Goal: Information Seeking & Learning: Find specific fact

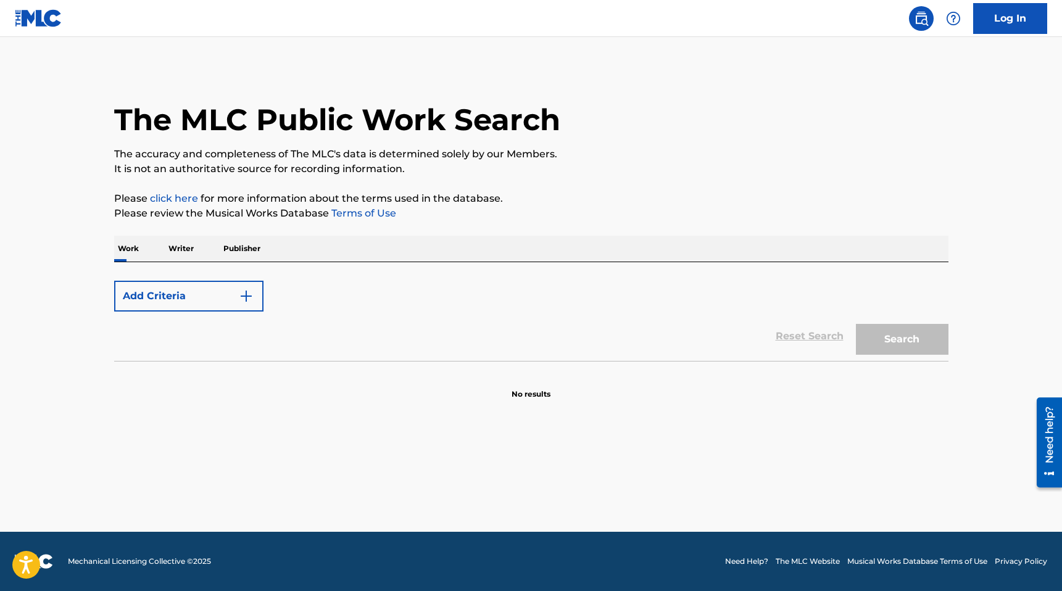
click at [222, 249] on p "Publisher" at bounding box center [242, 249] width 44 height 26
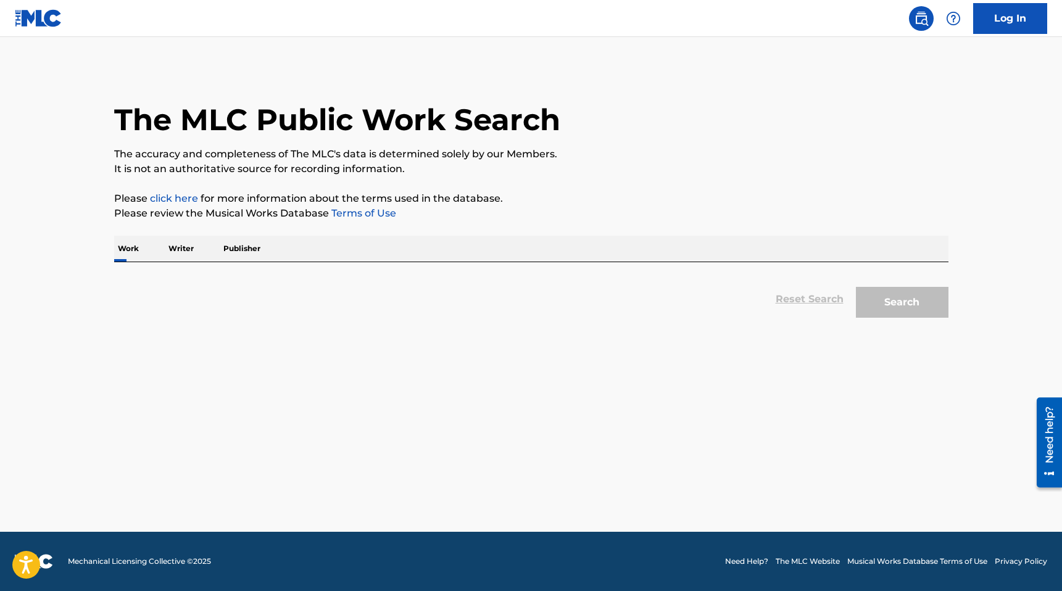
click at [177, 253] on p "Writer" at bounding box center [181, 249] width 33 height 26
click at [185, 249] on p "Writer" at bounding box center [181, 249] width 33 height 26
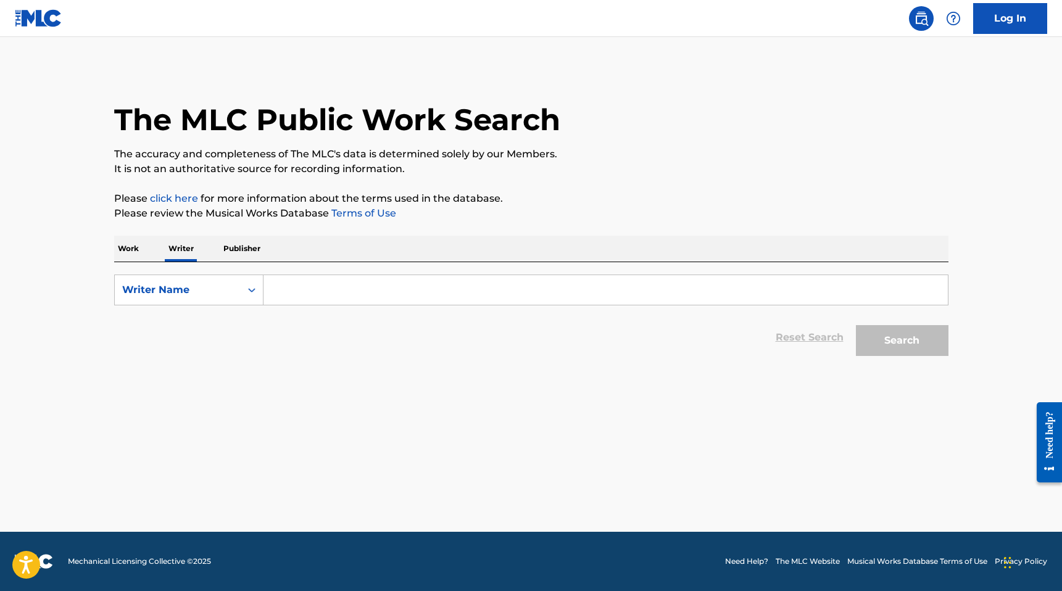
click at [343, 294] on input "Search Form" at bounding box center [605, 290] width 684 height 30
paste input "Emy Luziano"
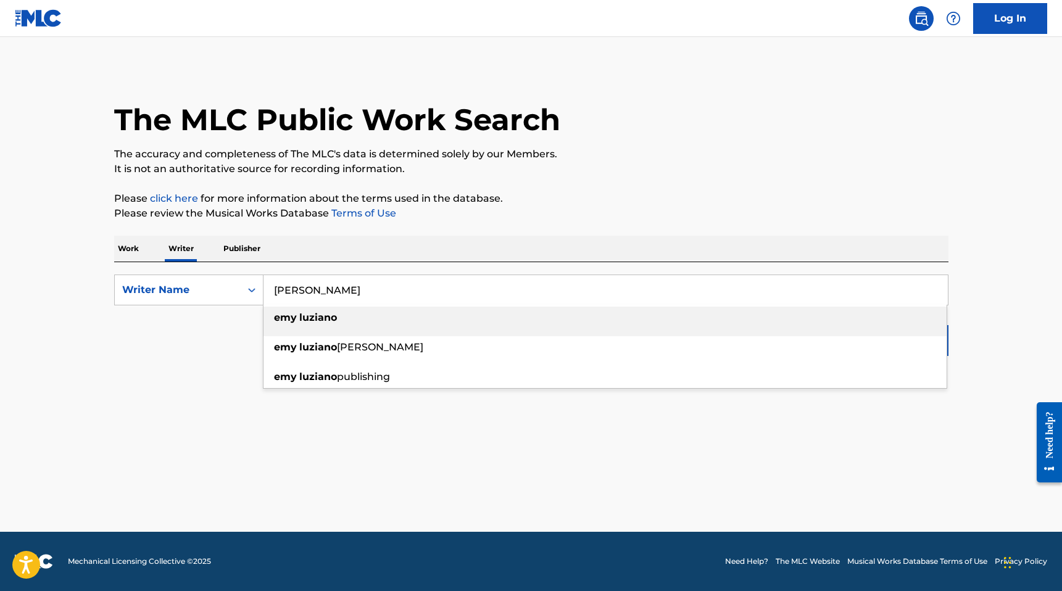
click at [309, 315] on strong "luziano" at bounding box center [318, 318] width 38 height 12
type input "emy luziano"
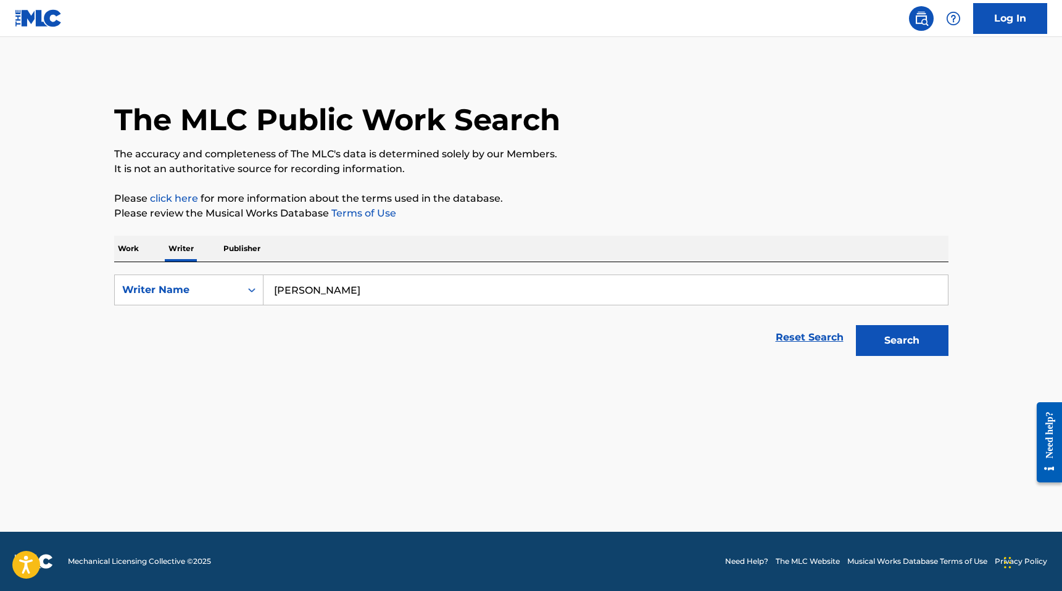
click at [913, 346] on button "Search" at bounding box center [902, 340] width 93 height 31
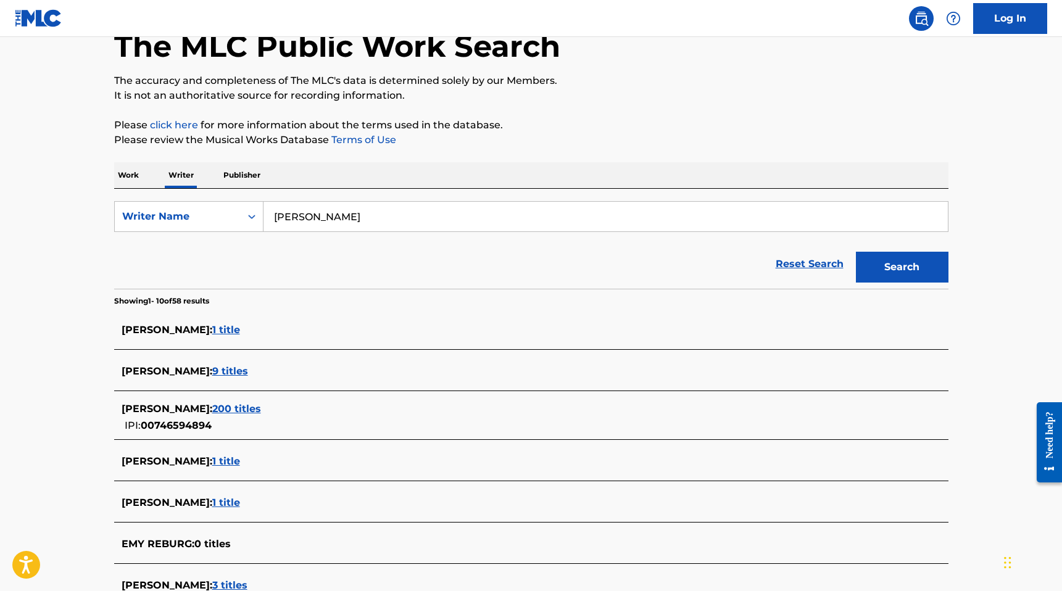
scroll to position [74, 0]
click at [220, 408] on span "200 titles" at bounding box center [236, 408] width 49 height 12
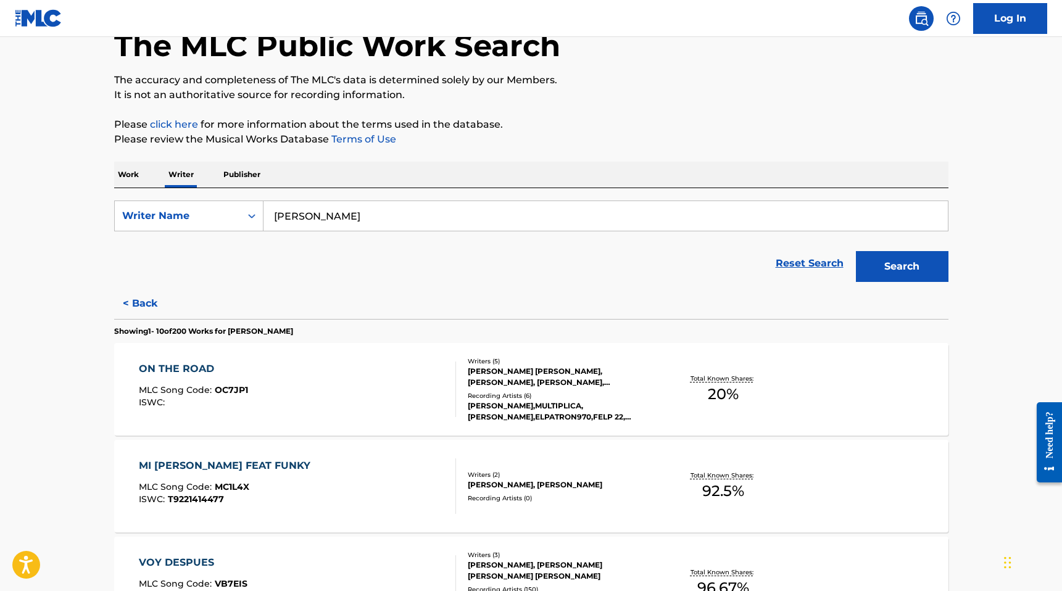
click at [176, 369] on div "ON THE ROAD" at bounding box center [193, 369] width 109 height 15
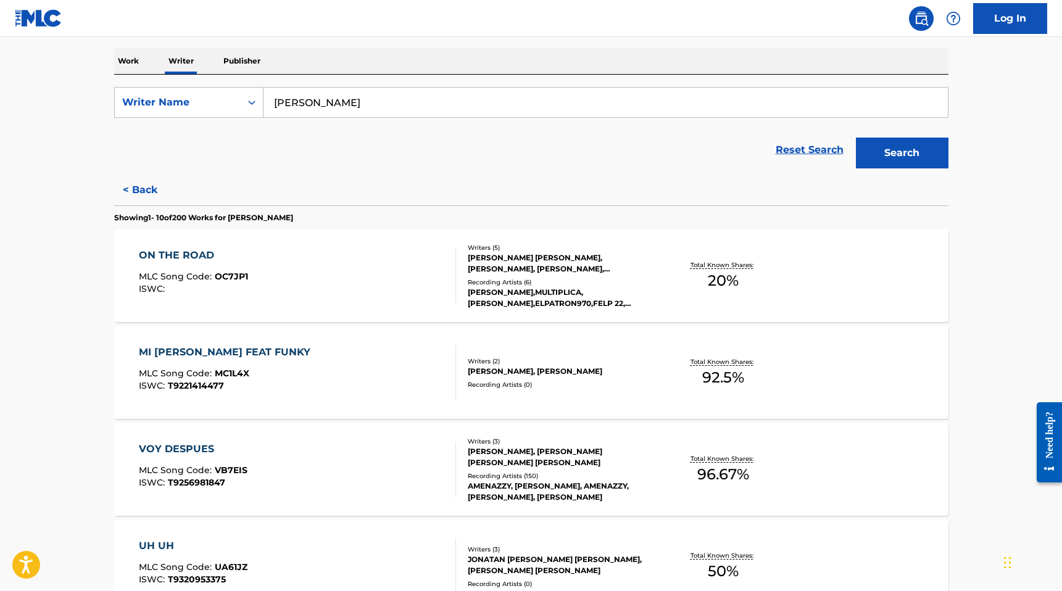
scroll to position [199, 0]
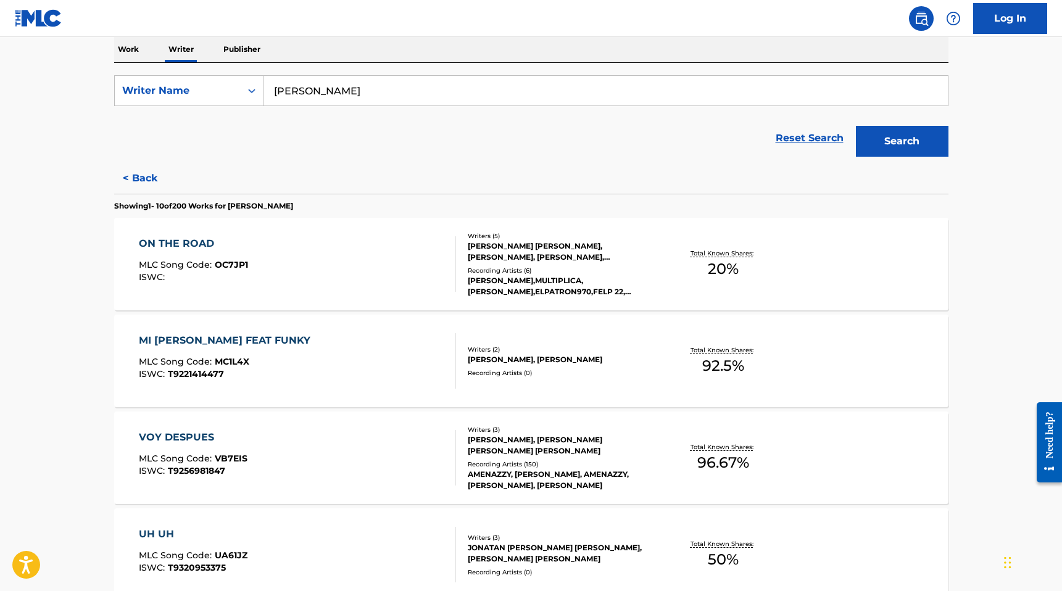
click at [202, 342] on div "MI CONSUELO FEAT FUNKY" at bounding box center [228, 340] width 178 height 15
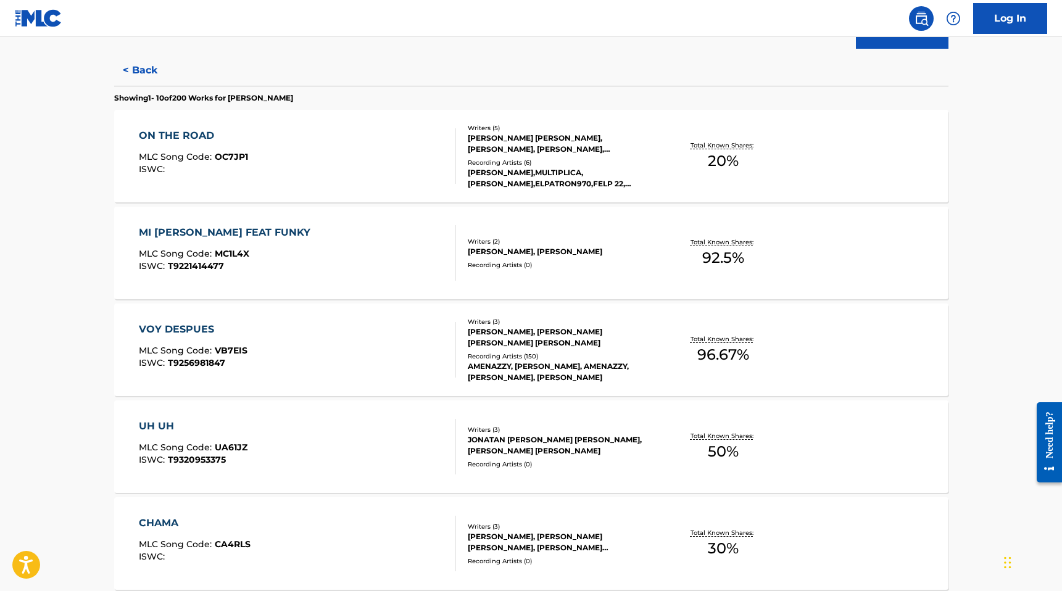
scroll to position [319, 0]
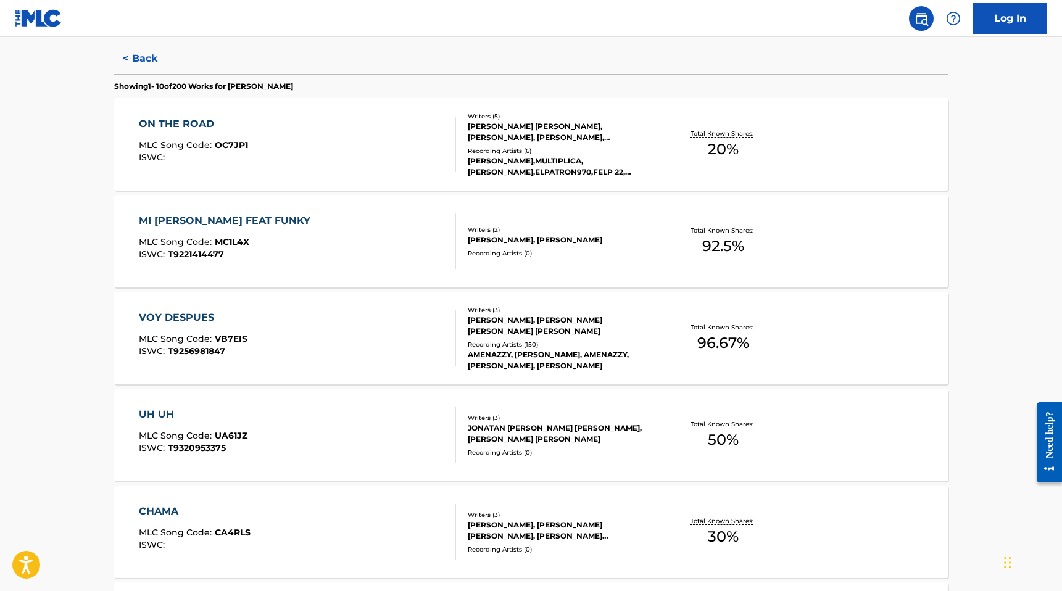
click at [168, 318] on div "VOY DESPUES" at bounding box center [193, 317] width 109 height 15
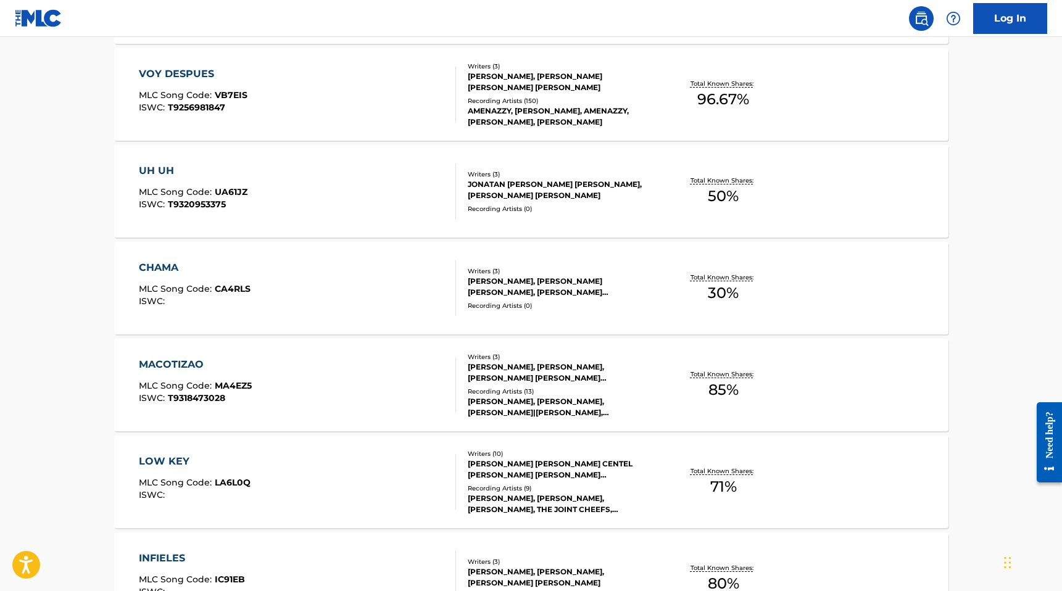
scroll to position [576, 0]
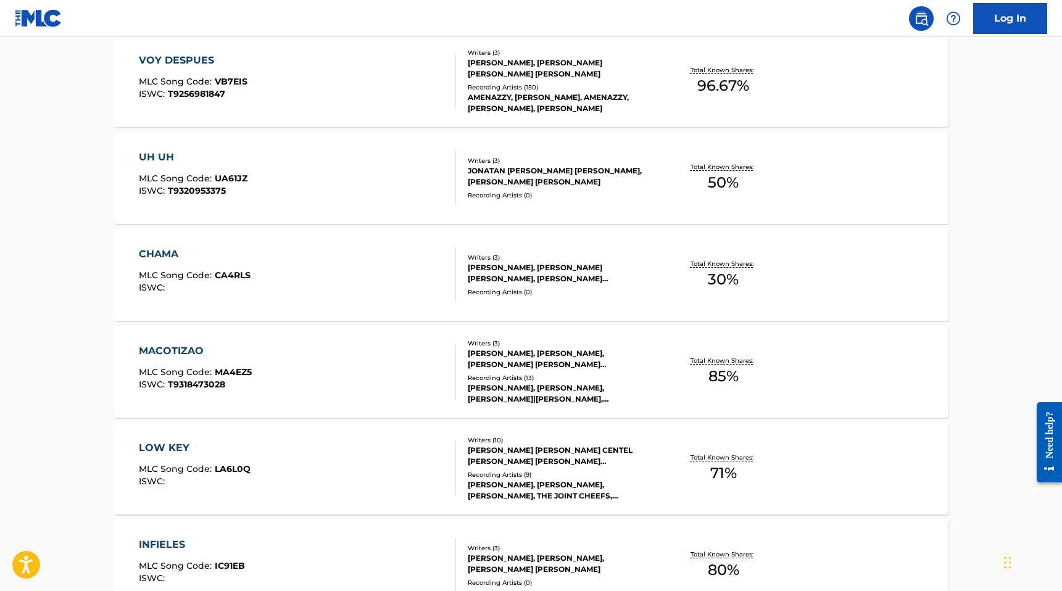
click at [181, 346] on div "MACOTIZAO" at bounding box center [195, 351] width 113 height 15
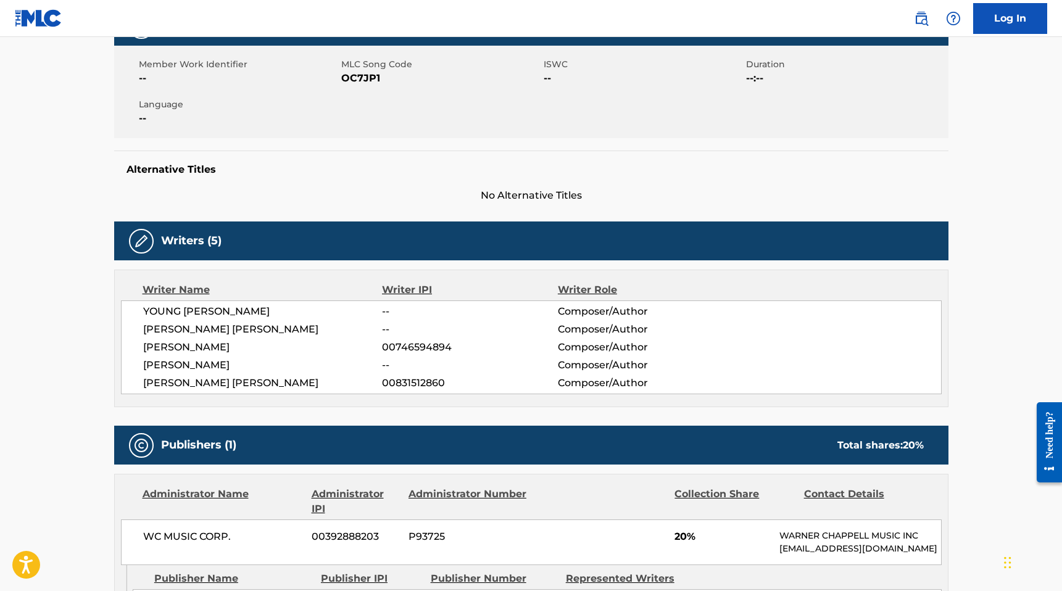
scroll to position [199, 0]
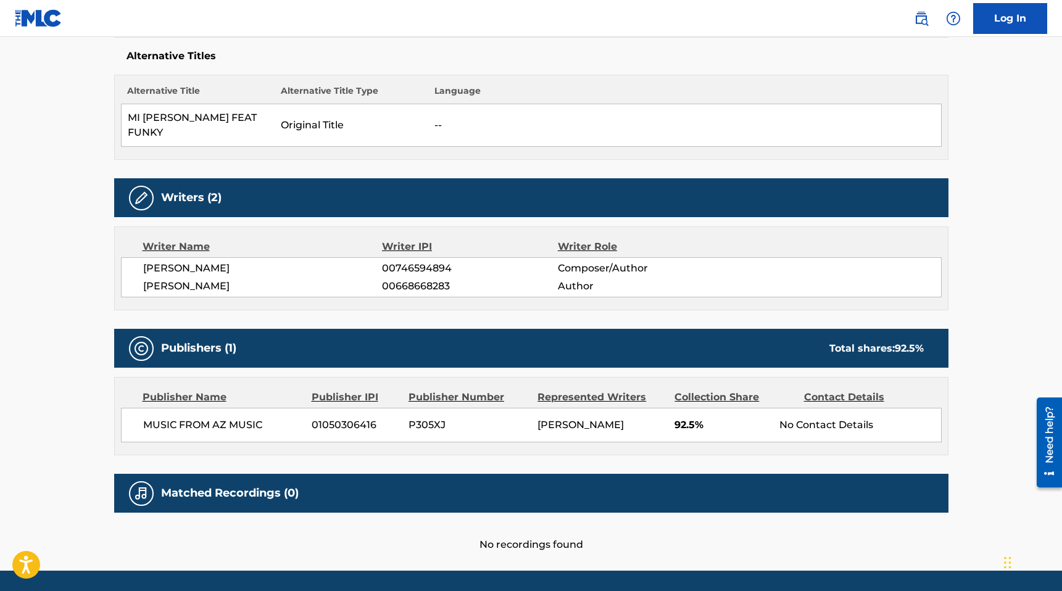
scroll to position [349, 0]
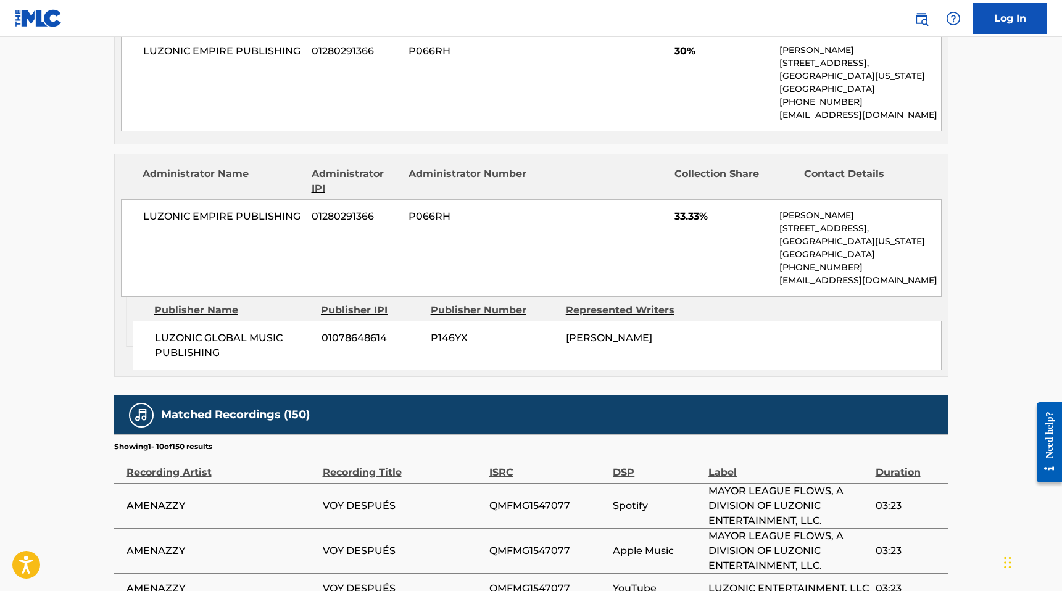
scroll to position [1069, 0]
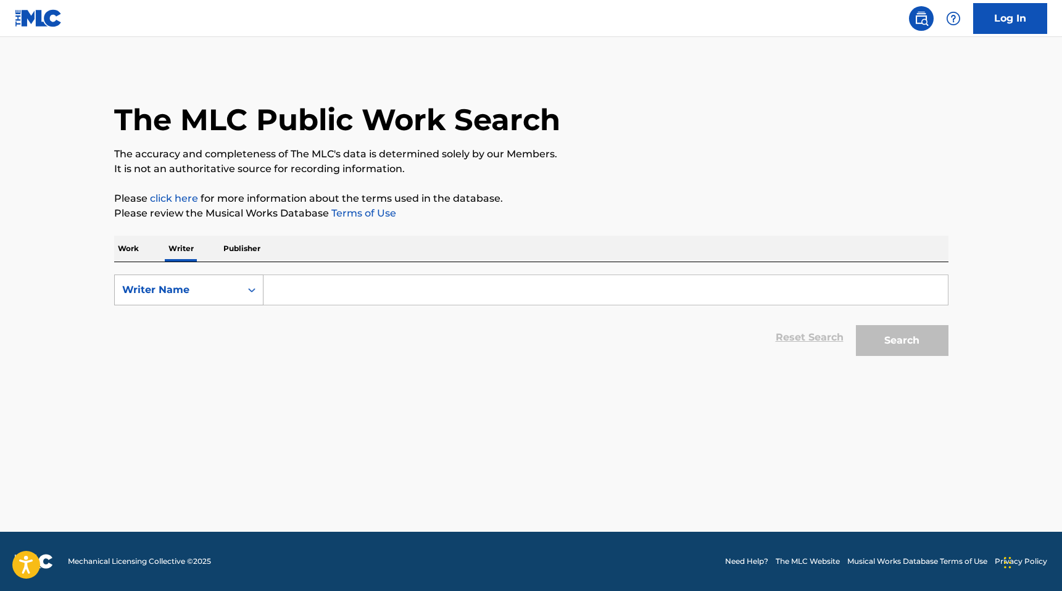
click at [219, 294] on div "Writer Name" at bounding box center [177, 290] width 111 height 15
click at [171, 327] on div "Writer IPI" at bounding box center [189, 320] width 148 height 31
click at [287, 299] on input "Search Form" at bounding box center [605, 290] width 684 height 30
paste input "746594796"
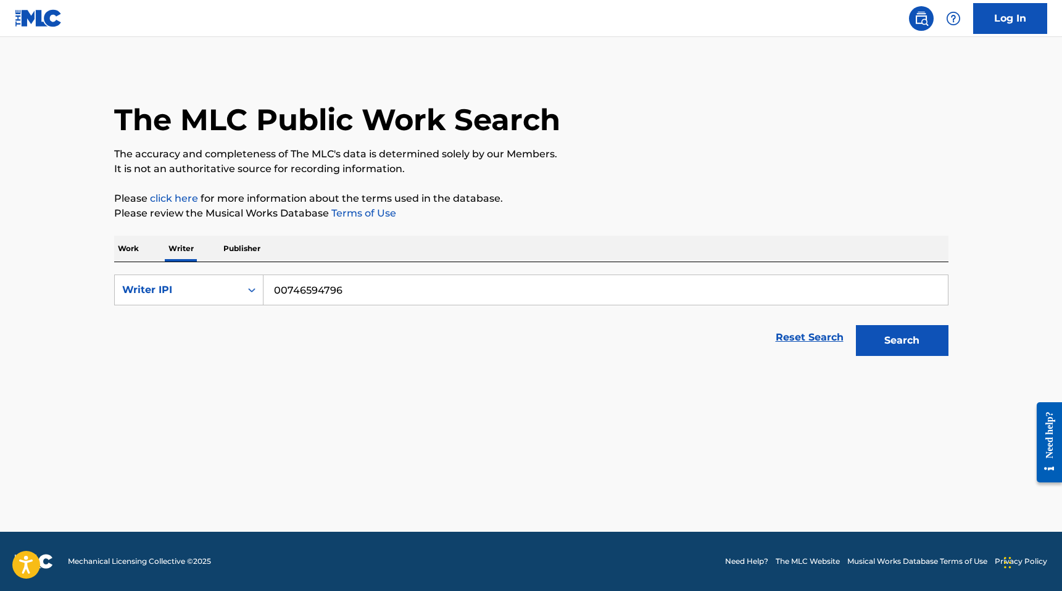
click at [856, 325] on button "Search" at bounding box center [902, 340] width 93 height 31
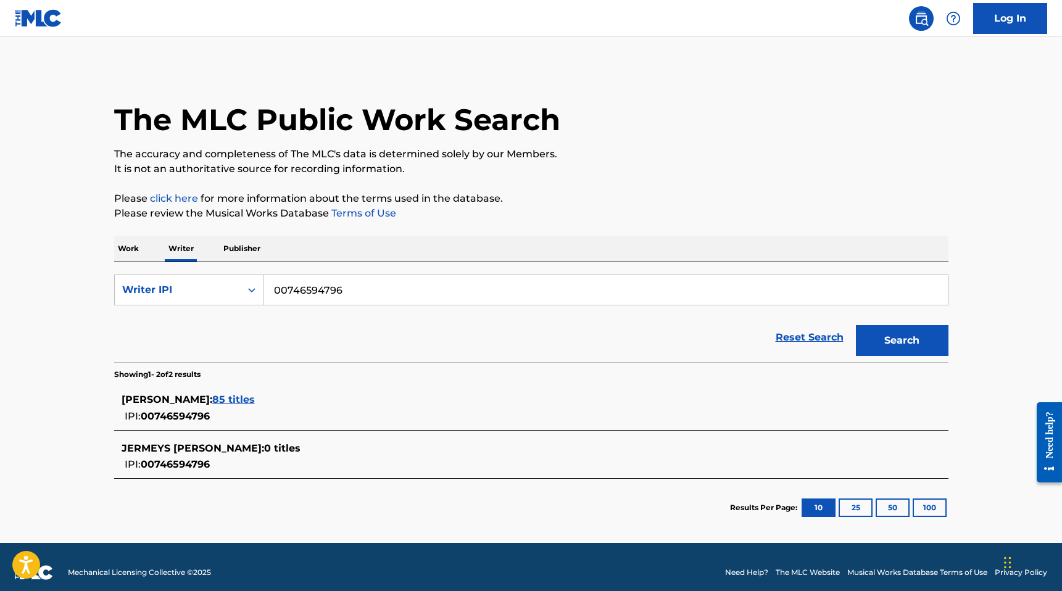
click at [255, 396] on span "85 titles" at bounding box center [233, 400] width 43 height 12
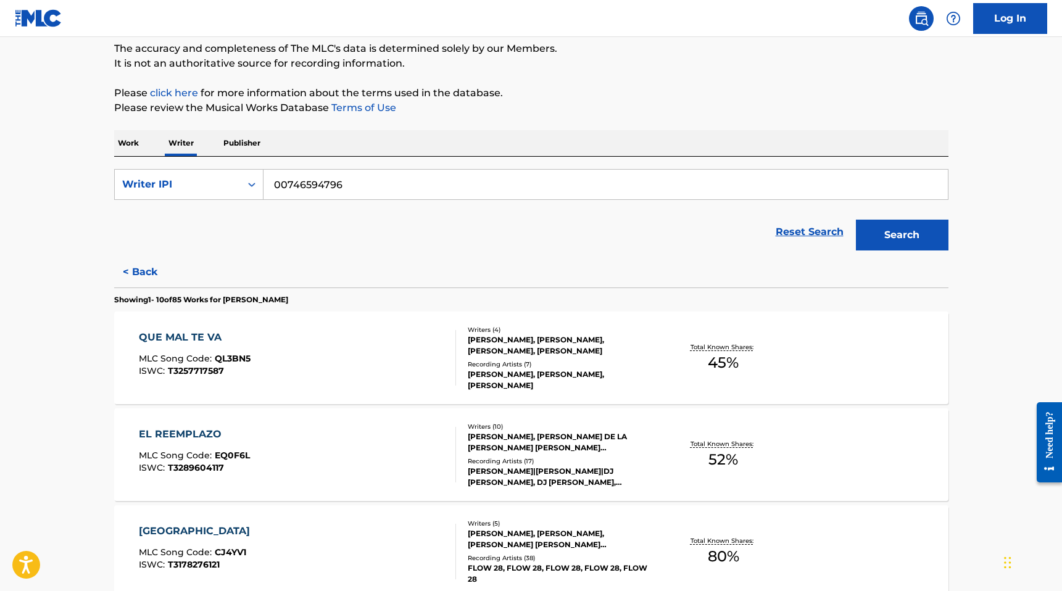
scroll to position [117, 0]
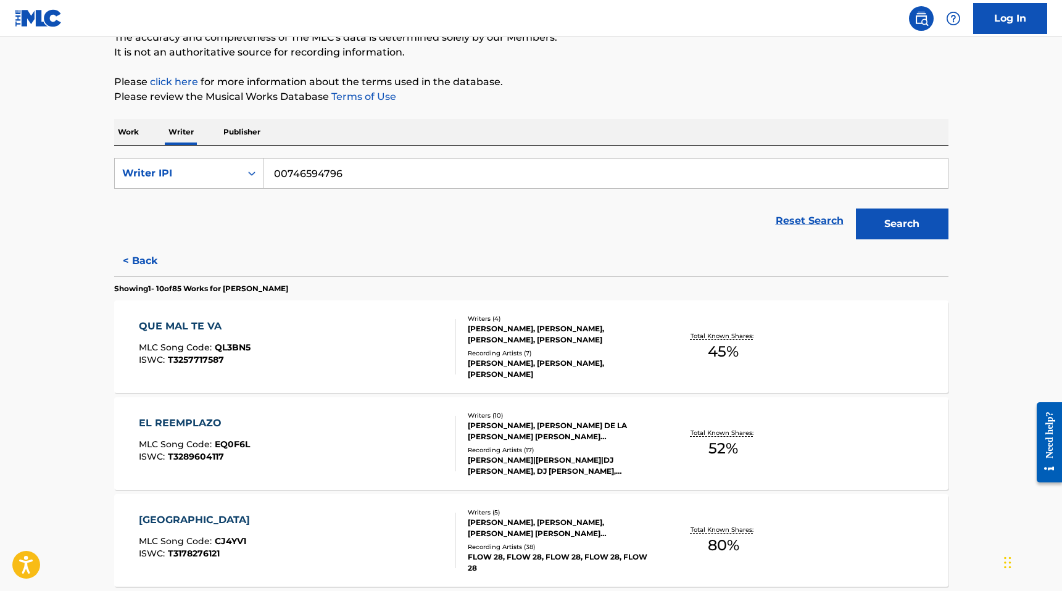
click at [201, 326] on div "QUE MAL TE VA" at bounding box center [195, 326] width 112 height 15
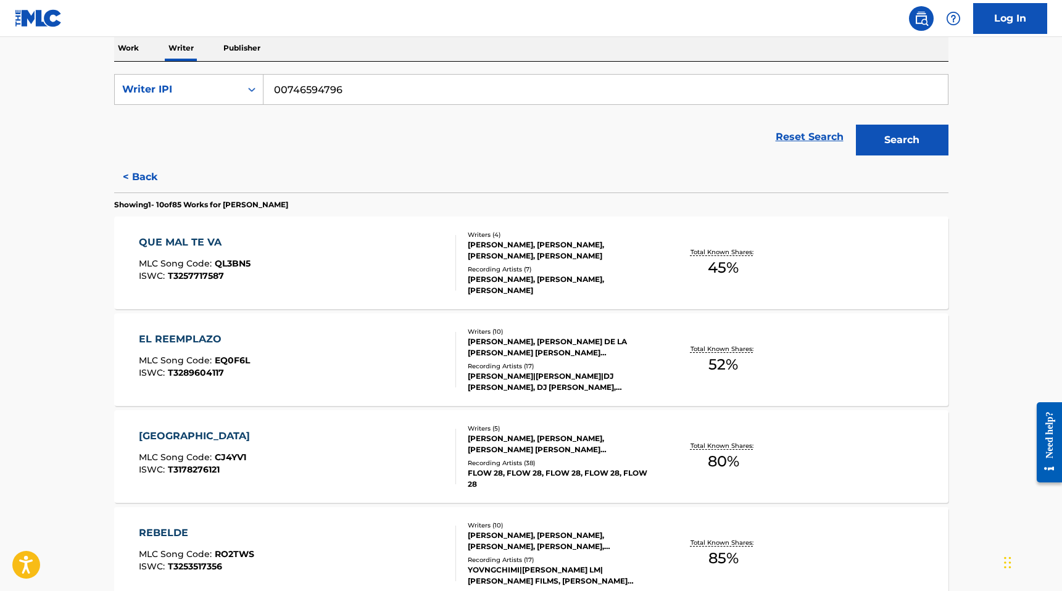
scroll to position [237, 0]
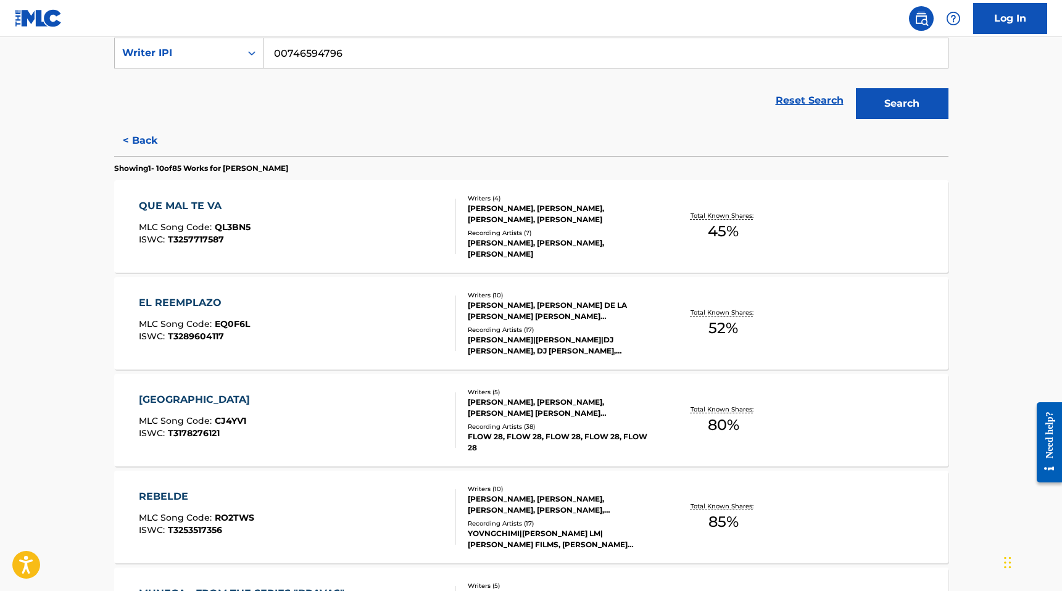
click at [169, 302] on div "EL REEMPLAZO" at bounding box center [194, 303] width 111 height 15
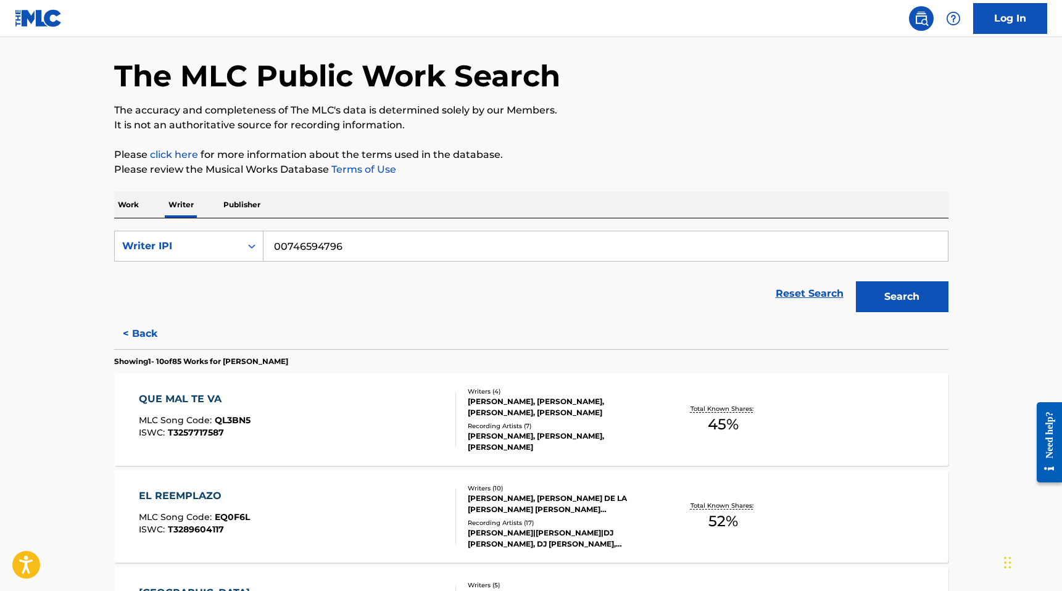
drag, startPoint x: 287, startPoint y: 244, endPoint x: 533, endPoint y: 344, distance: 264.9
click at [324, 249] on input "00746594796" at bounding box center [605, 246] width 684 height 30
paste input "894"
type input "00746594894"
click at [856, 281] on button "Search" at bounding box center [902, 296] width 93 height 31
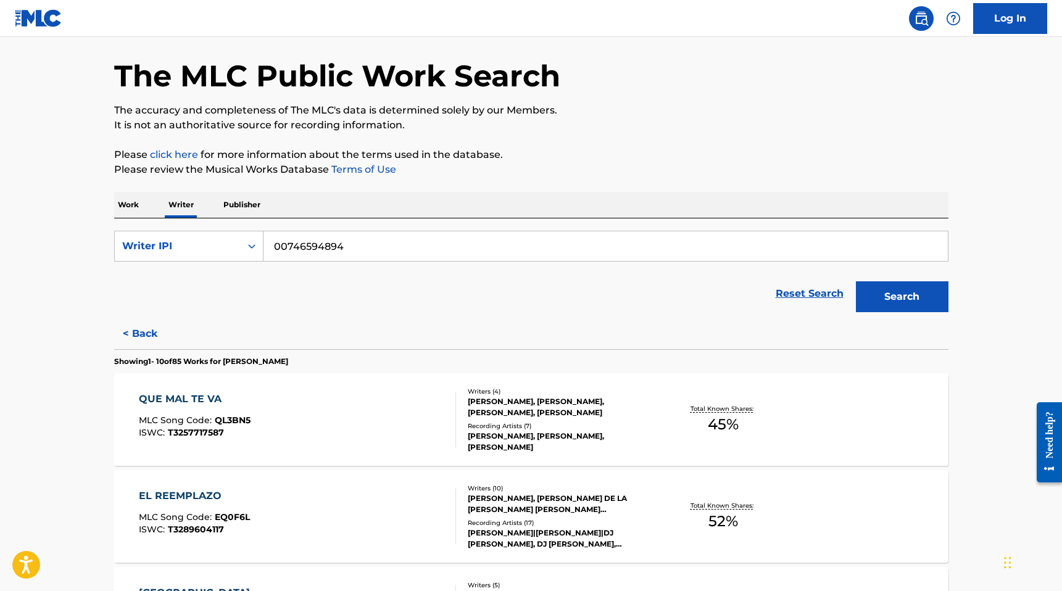
scroll to position [0, 0]
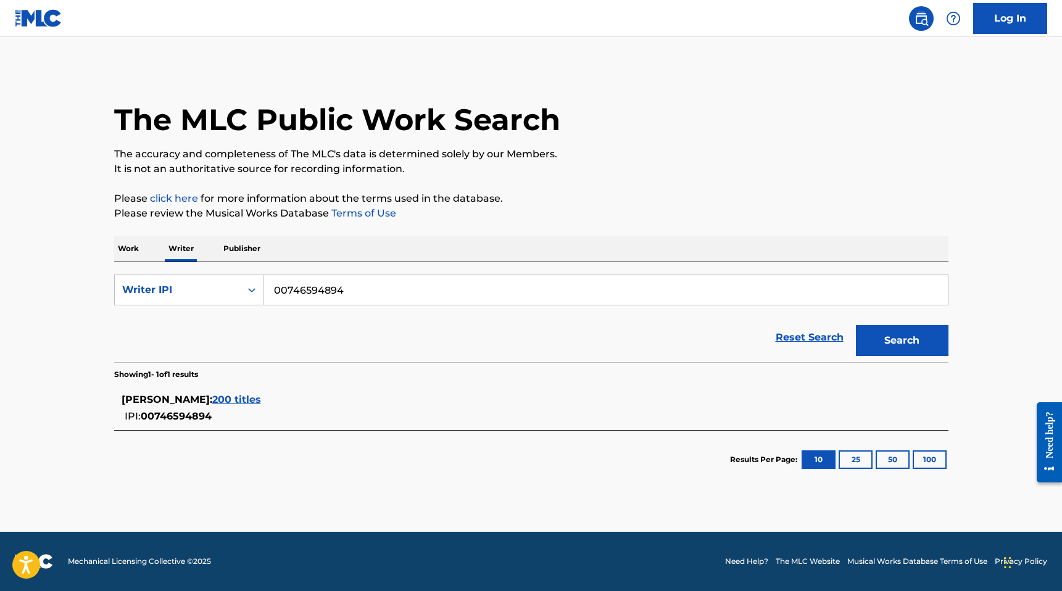
click at [143, 247] on div "Work Writer Publisher" at bounding box center [531, 249] width 834 height 26
click at [126, 246] on p "Work" at bounding box center [128, 249] width 28 height 26
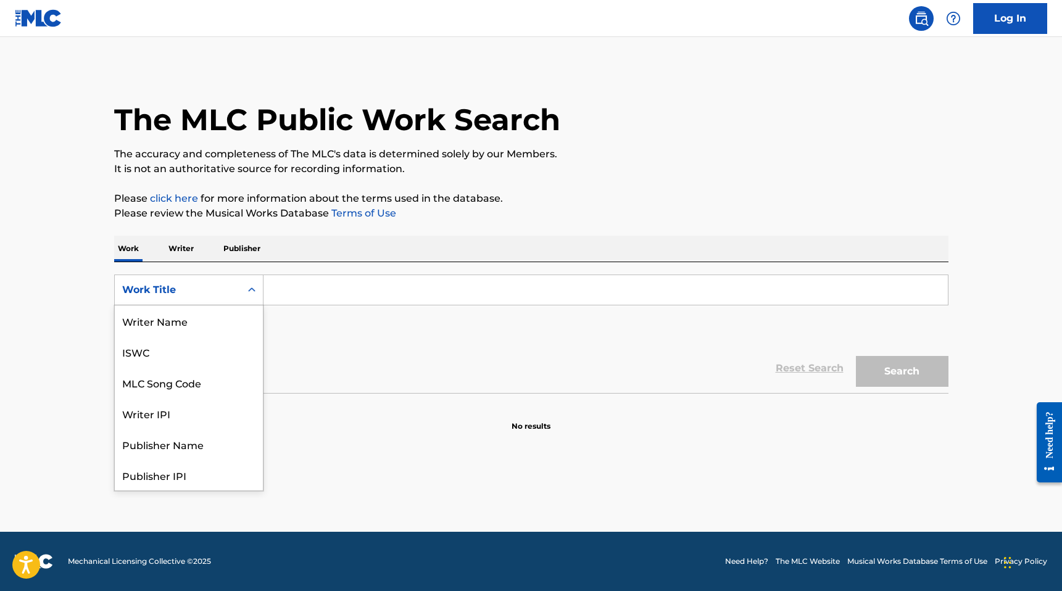
click at [149, 290] on div "Work Title" at bounding box center [177, 290] width 111 height 15
click at [157, 323] on div "MLC Song Code" at bounding box center [189, 320] width 148 height 31
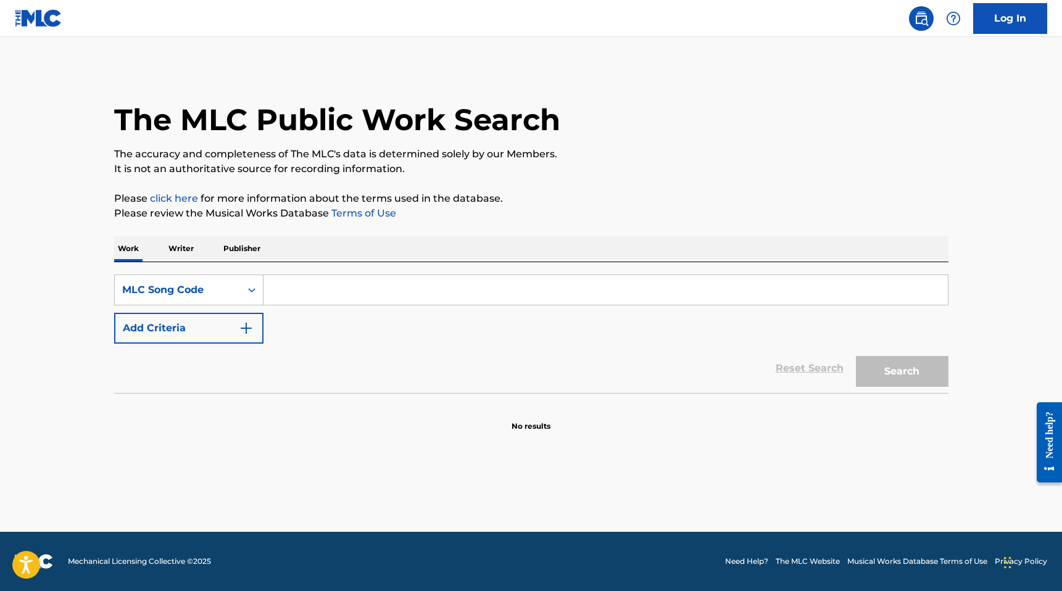
click at [328, 307] on div "SearchWithCriteria2e1ce873-bb51-428c-ba8f-3eccf689596f MLC Song Code Add Criter…" at bounding box center [531, 309] width 834 height 69
click at [328, 296] on input "Search Form" at bounding box center [605, 290] width 684 height 30
paste input "NC9UYM"
type input "NC9UYM"
click at [856, 356] on button "Search" at bounding box center [902, 371] width 93 height 31
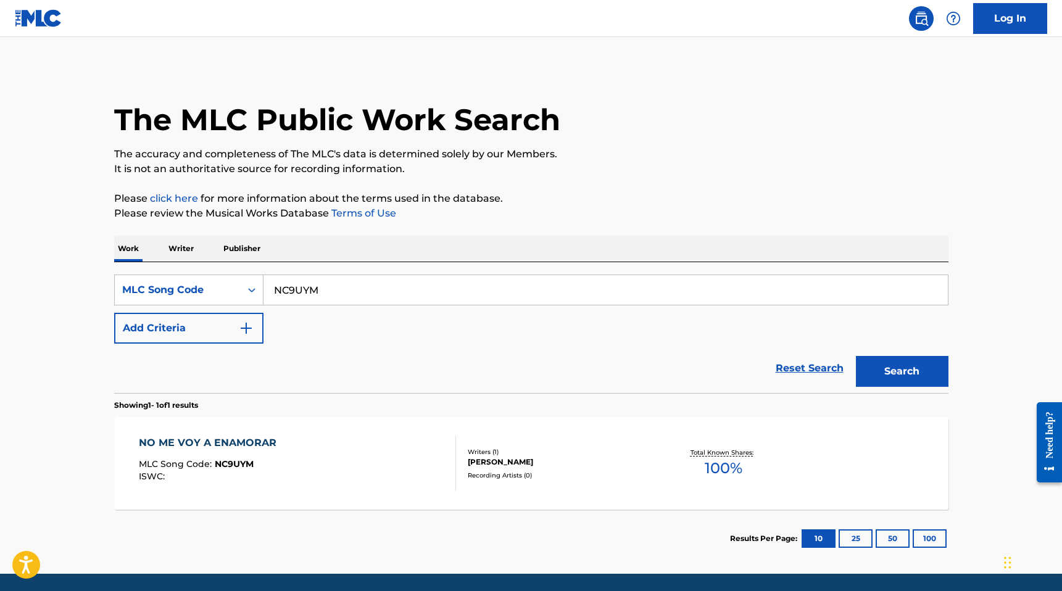
click at [229, 438] on div "NO ME VOY A ENAMORAR" at bounding box center [211, 443] width 144 height 15
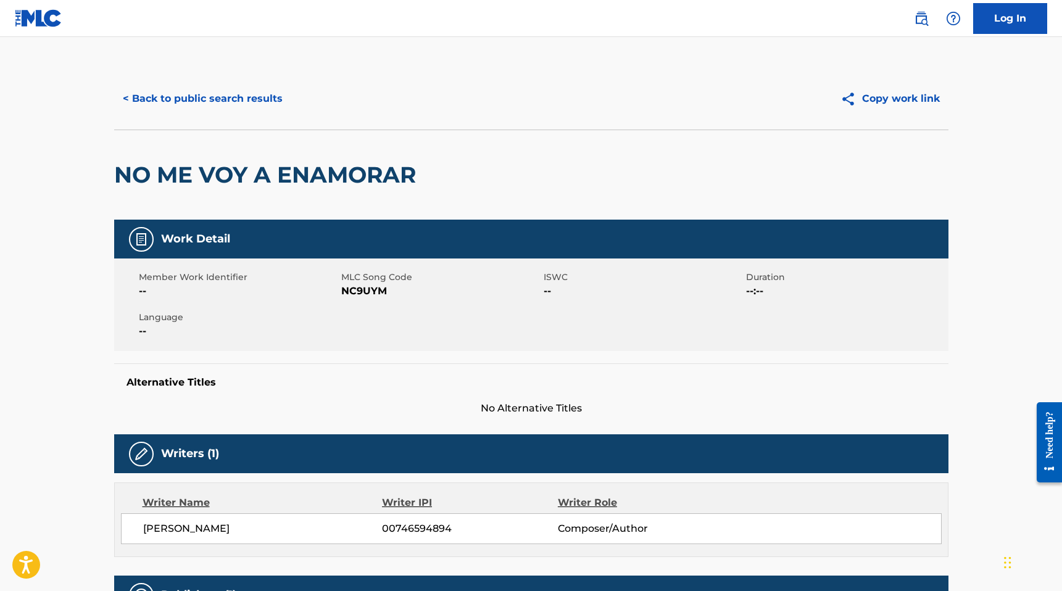
click at [209, 99] on button "< Back to public search results" at bounding box center [202, 98] width 177 height 31
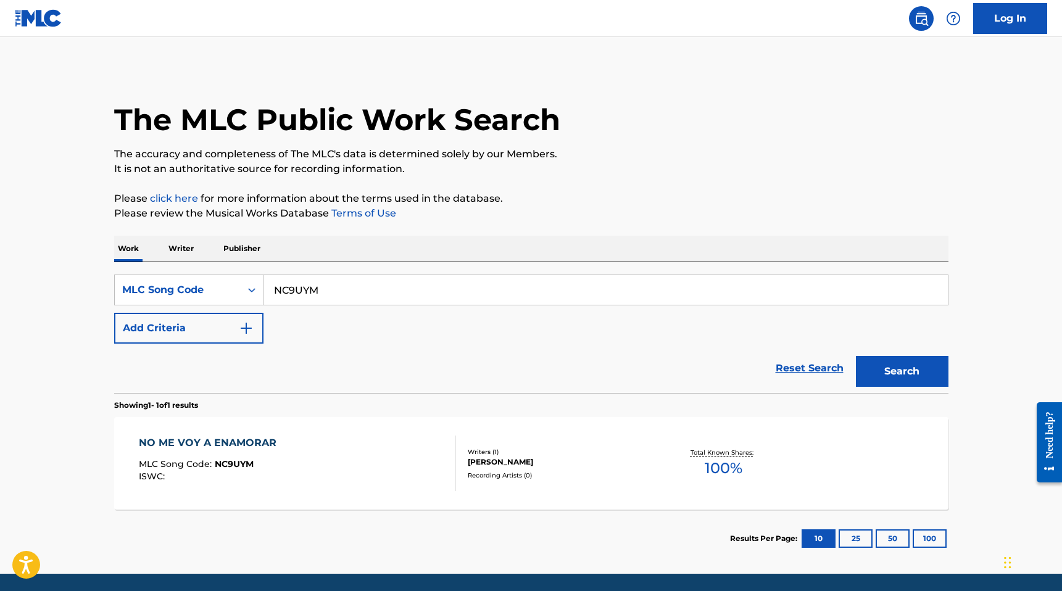
click at [286, 294] on input "NC9UYM" at bounding box center [605, 290] width 684 height 30
paste input "FE45BA"
type input "FE45BA"
click at [881, 368] on button "Search" at bounding box center [902, 371] width 93 height 31
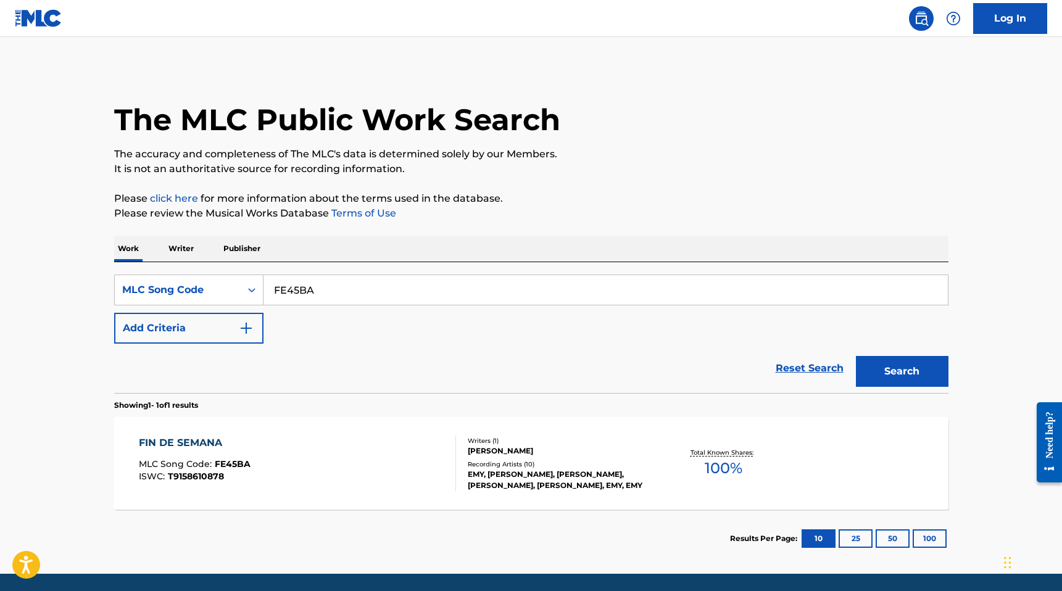
click at [193, 441] on div "FIN DE SEMANA" at bounding box center [195, 443] width 112 height 15
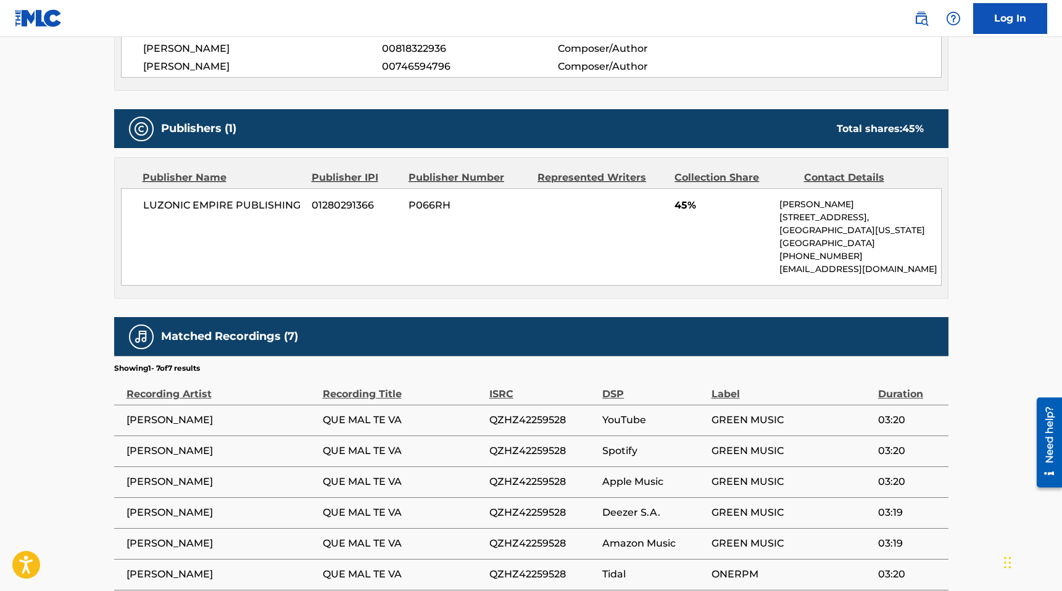
scroll to position [518, 0]
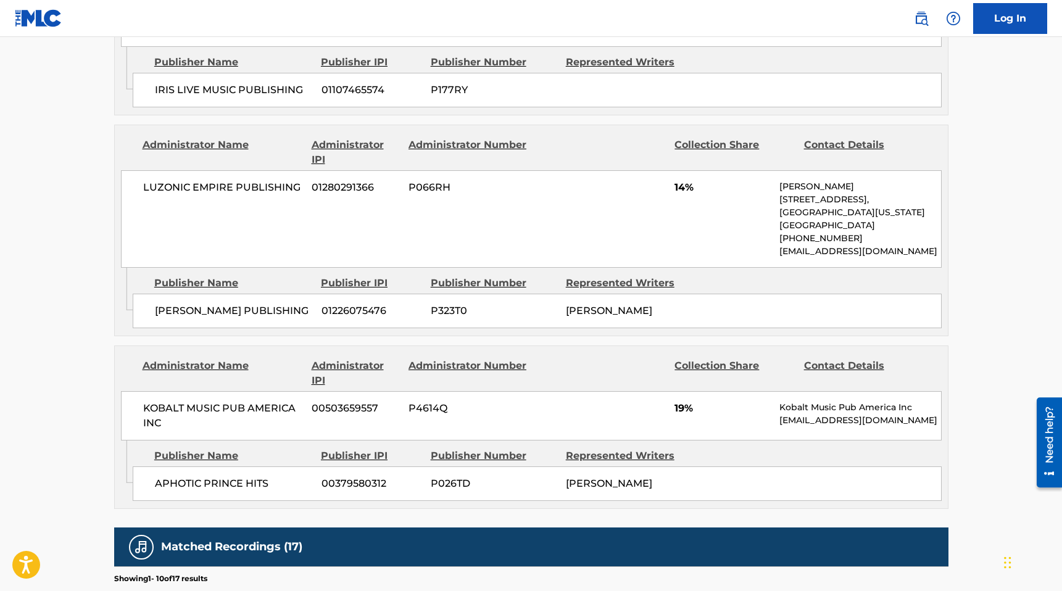
scroll to position [1307, 0]
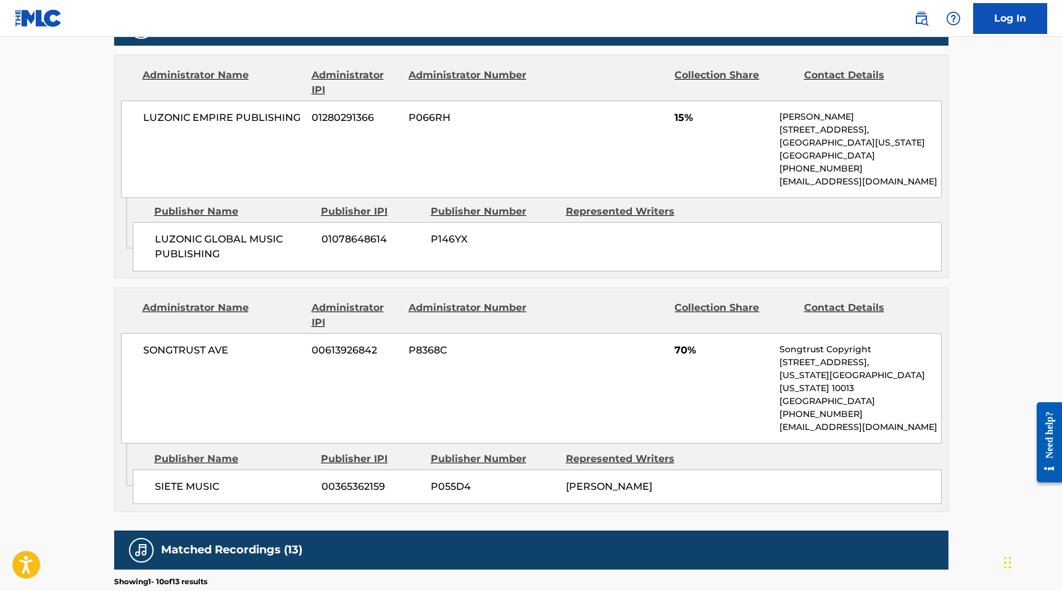
scroll to position [619, 0]
